Goal: Task Accomplishment & Management: Manage account settings

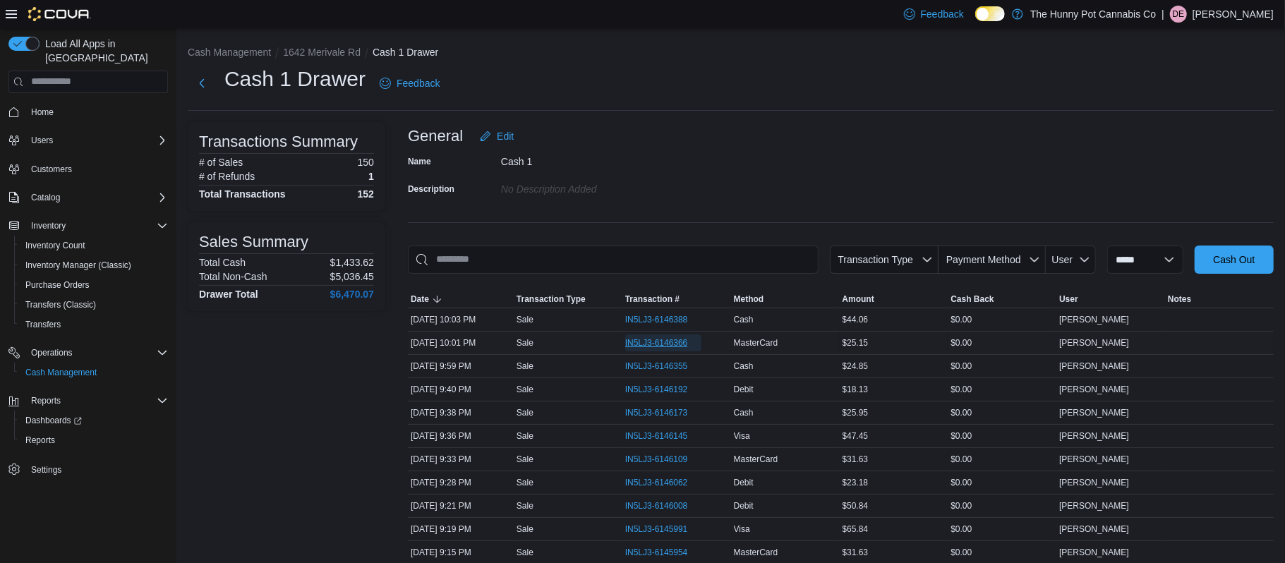
click at [646, 342] on span "IN5LJ3-6146366" at bounding box center [656, 342] width 63 height 11
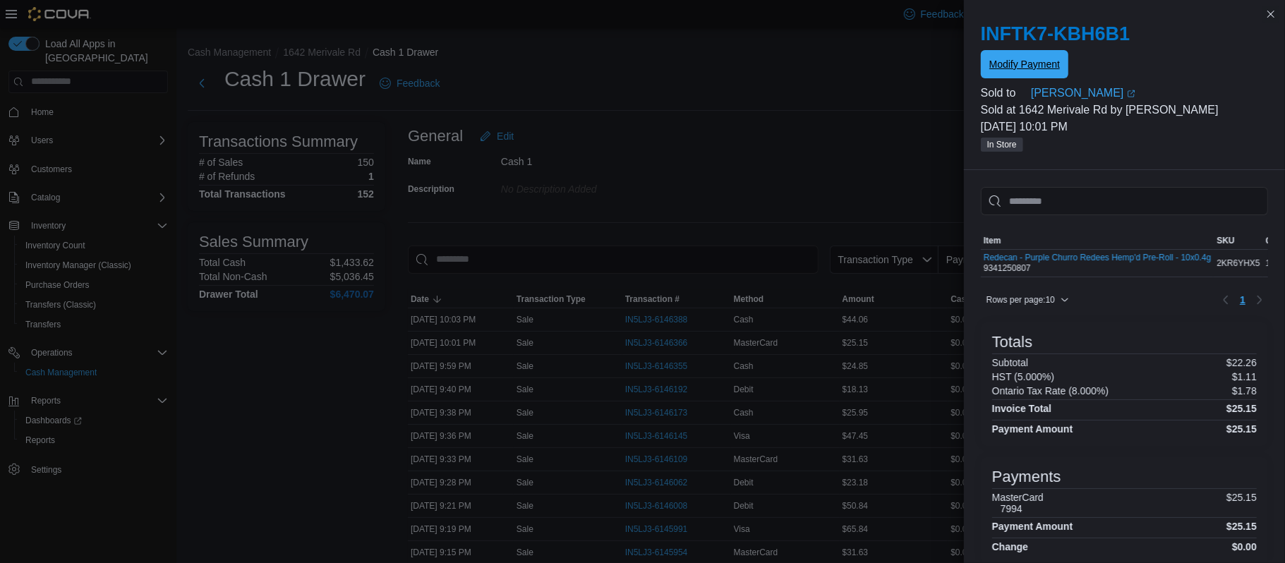
click at [1024, 67] on span "Modify Payment" at bounding box center [1024, 64] width 71 height 14
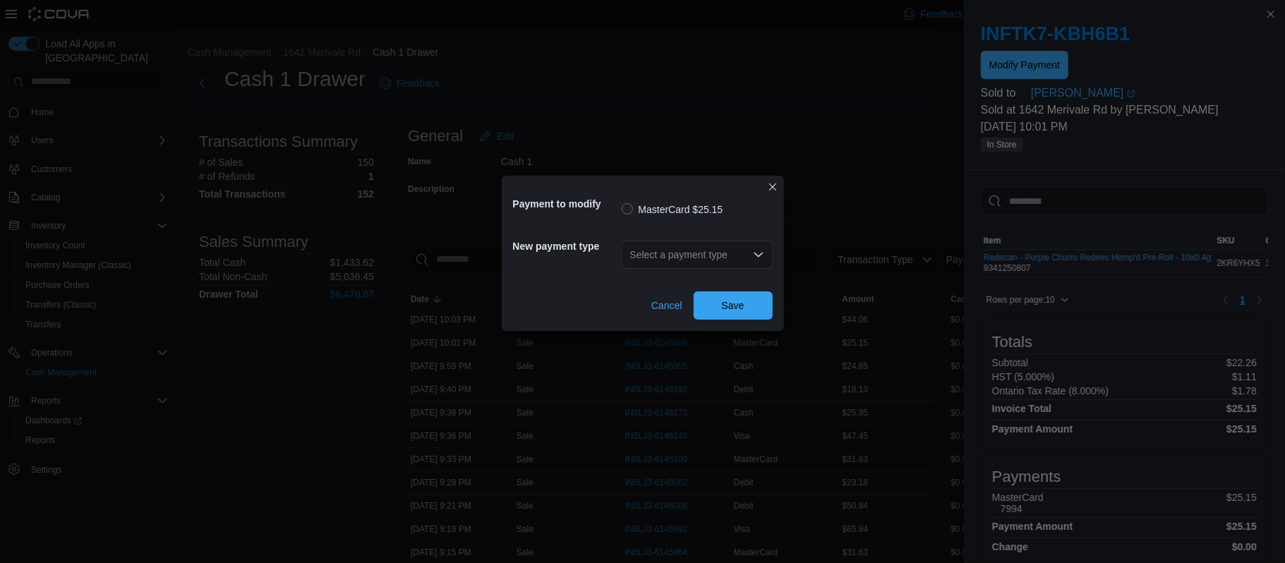
click at [700, 249] on div "Select a payment type" at bounding box center [697, 255] width 151 height 28
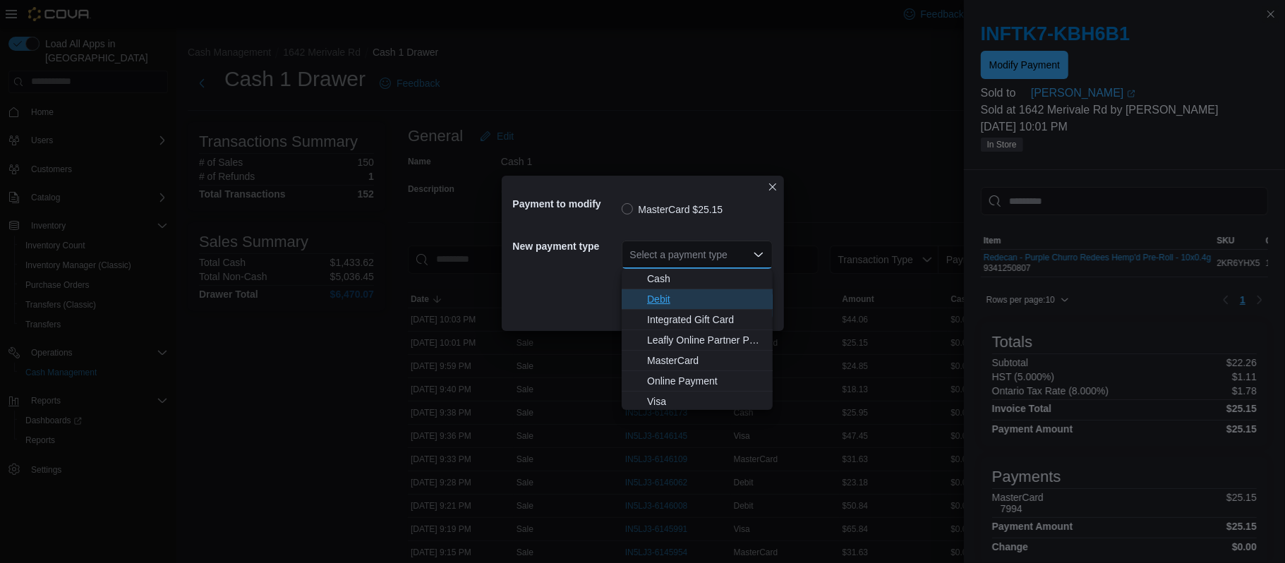
click at [679, 299] on span "Debit" at bounding box center [705, 299] width 117 height 14
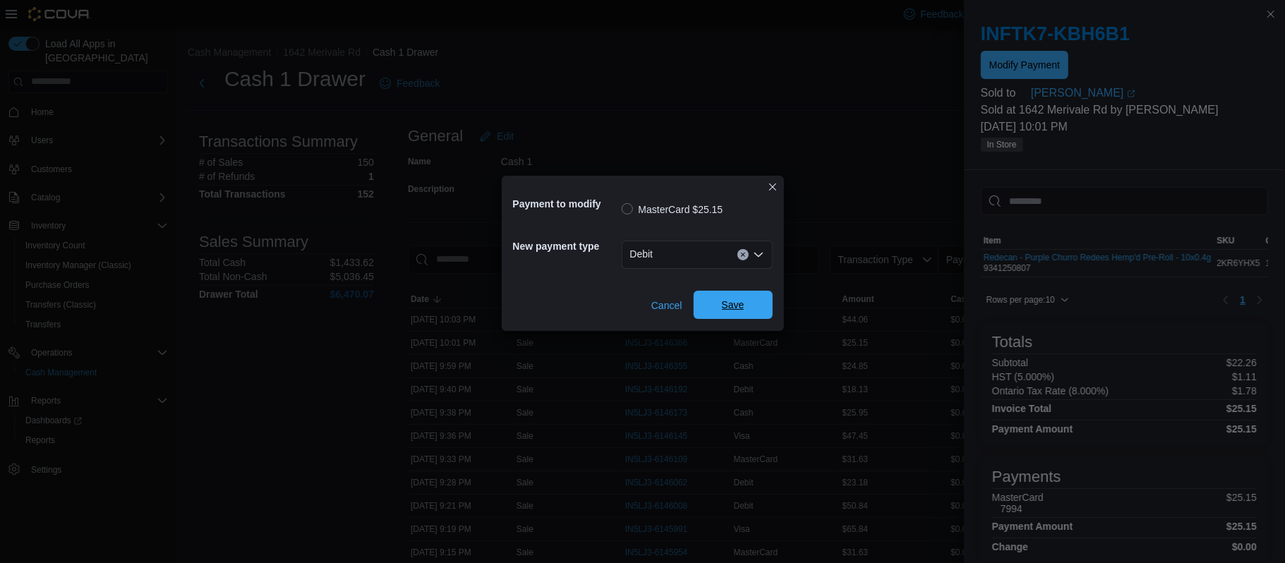
click at [743, 312] on span "Save" at bounding box center [733, 305] width 62 height 28
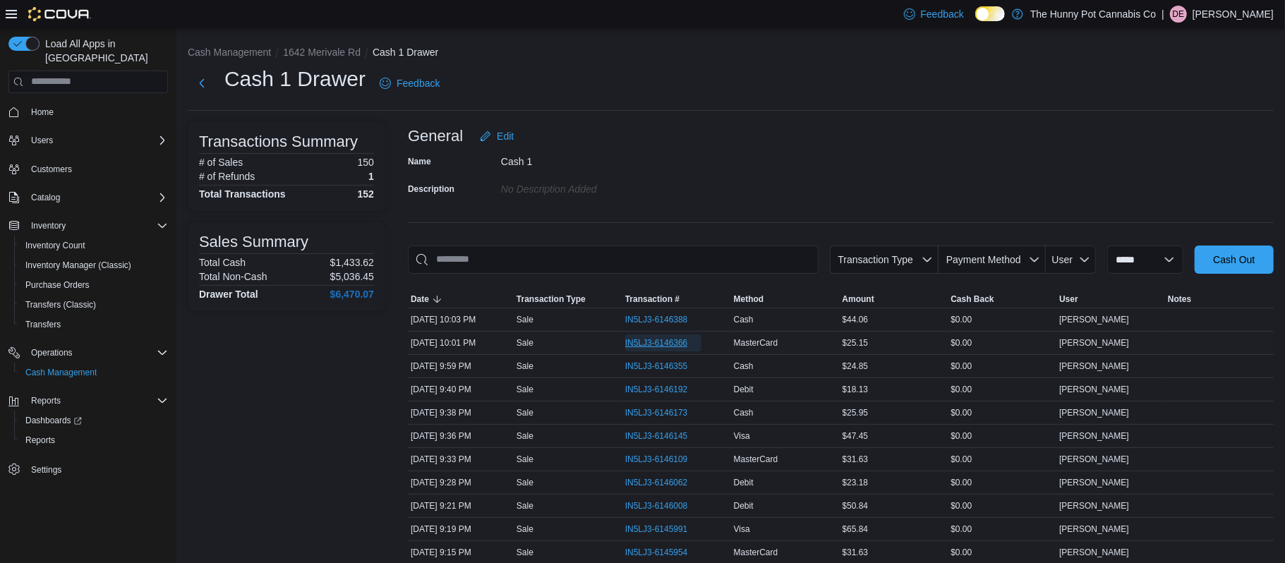
click at [662, 342] on span "IN5LJ3-6146366" at bounding box center [656, 342] width 63 height 11
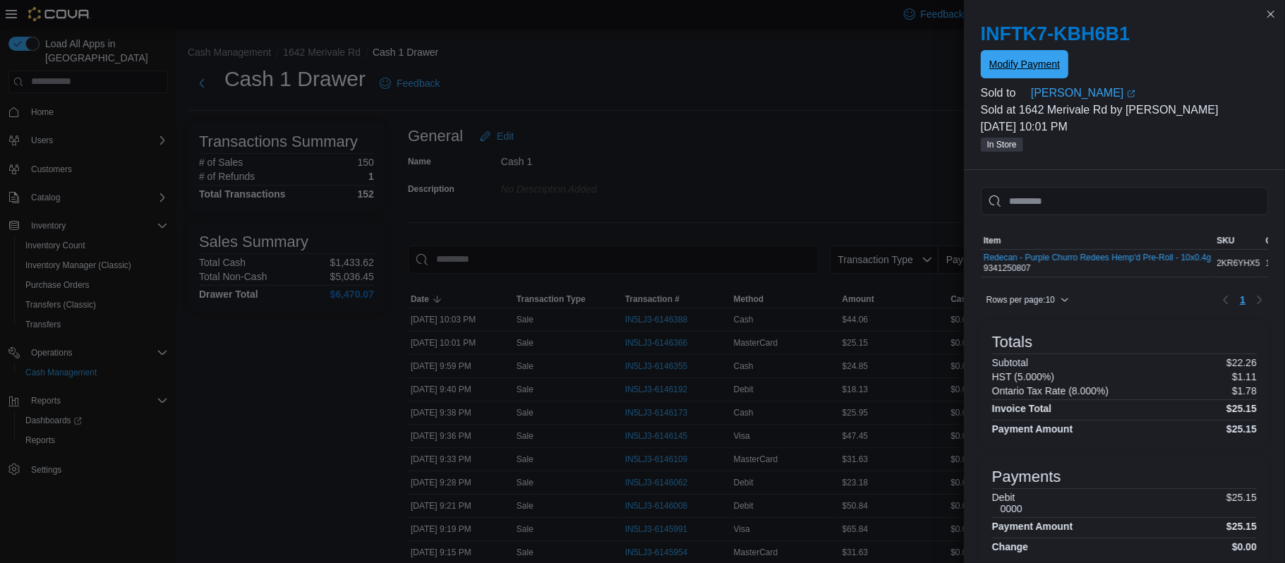
click at [1025, 67] on span "Modify Payment" at bounding box center [1024, 64] width 71 height 14
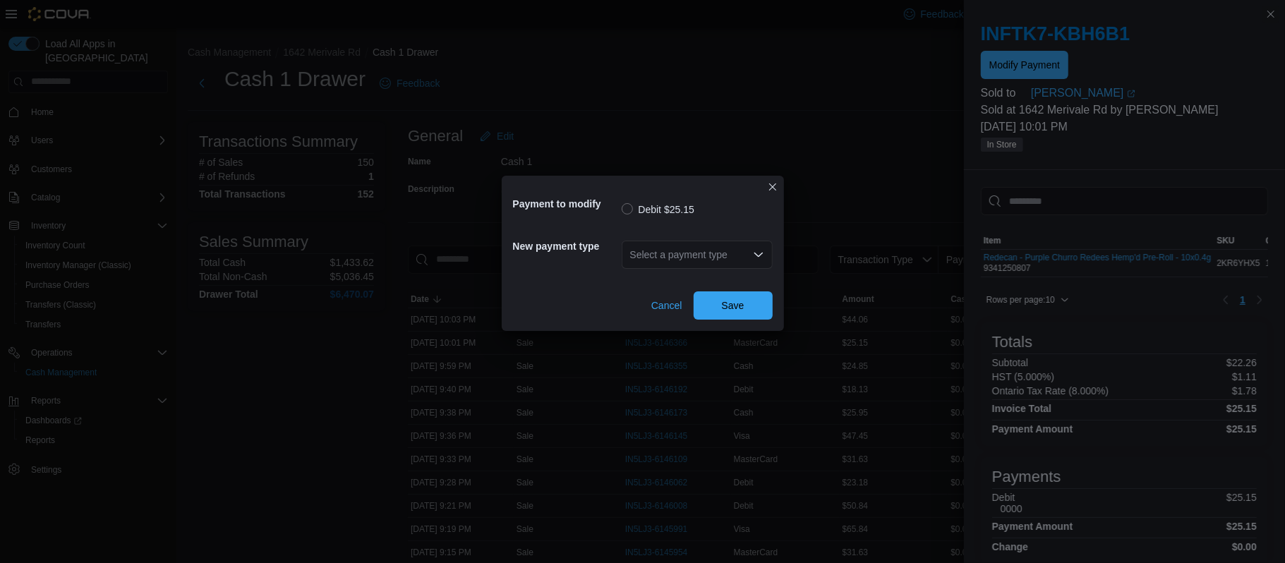
click at [706, 66] on div "Payment to modify Debit $25.15 New payment type Select a payment type Cancel Sa…" at bounding box center [642, 281] width 1285 height 563
click at [778, 193] on button "Closes this modal window" at bounding box center [772, 186] width 17 height 17
